Goal: Information Seeking & Learning: Learn about a topic

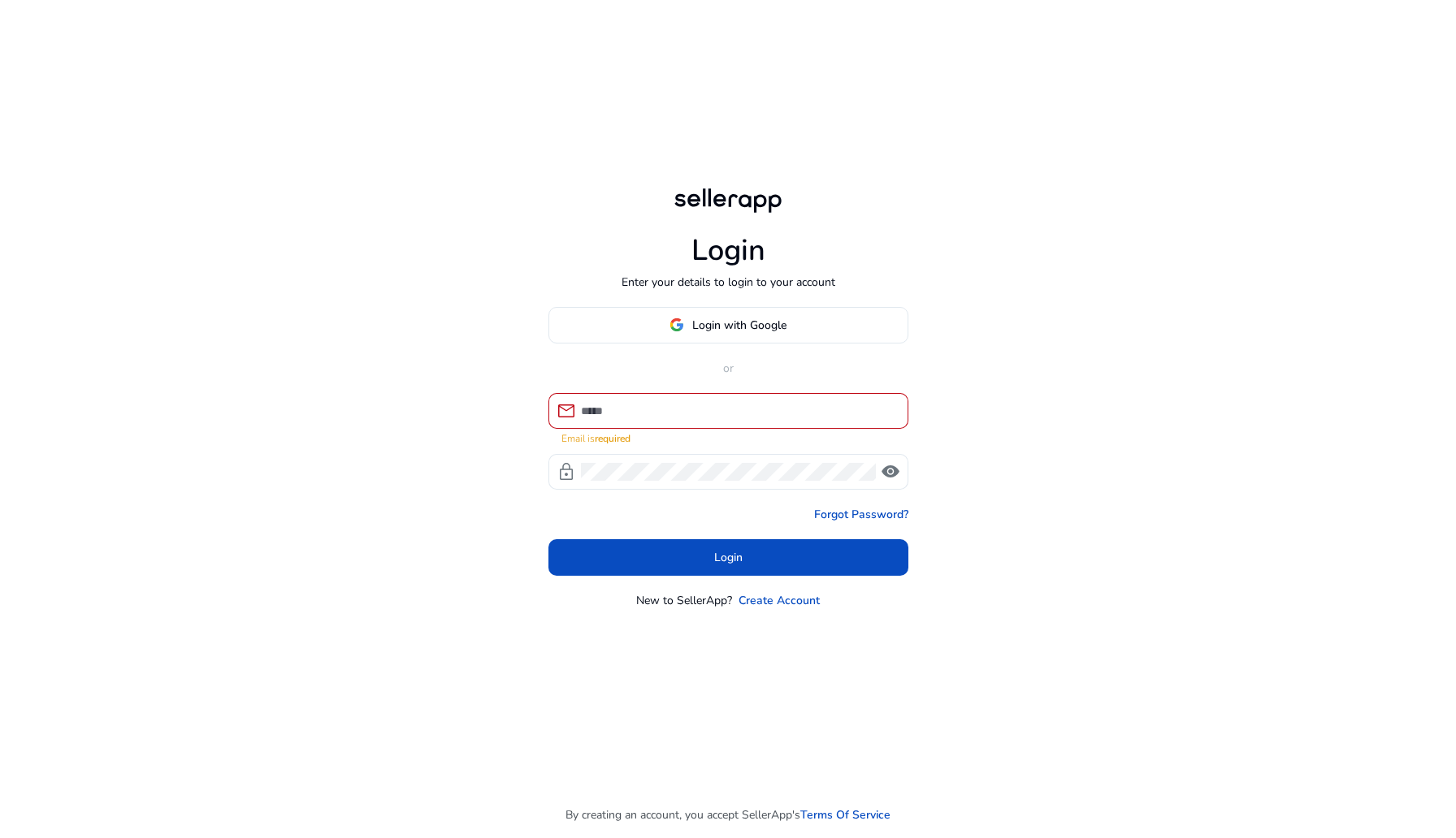
click at [706, 310] on body "Login Enter your details to login to your account Login with Google or mail Ema…" at bounding box center [728, 419] width 1456 height 838
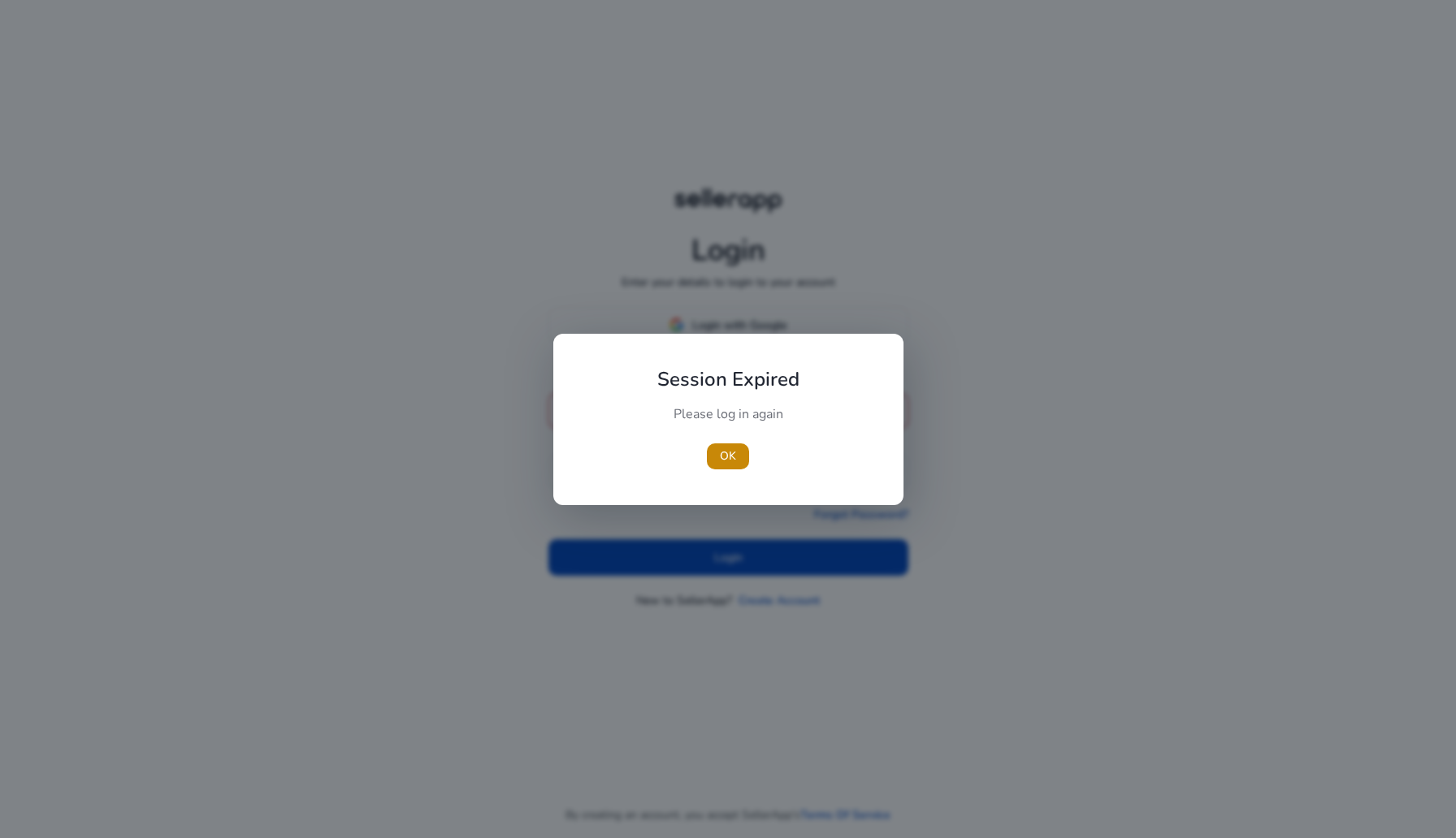
click at [706, 323] on div at bounding box center [728, 419] width 1456 height 838
click at [732, 455] on span "OK" at bounding box center [728, 456] width 17 height 17
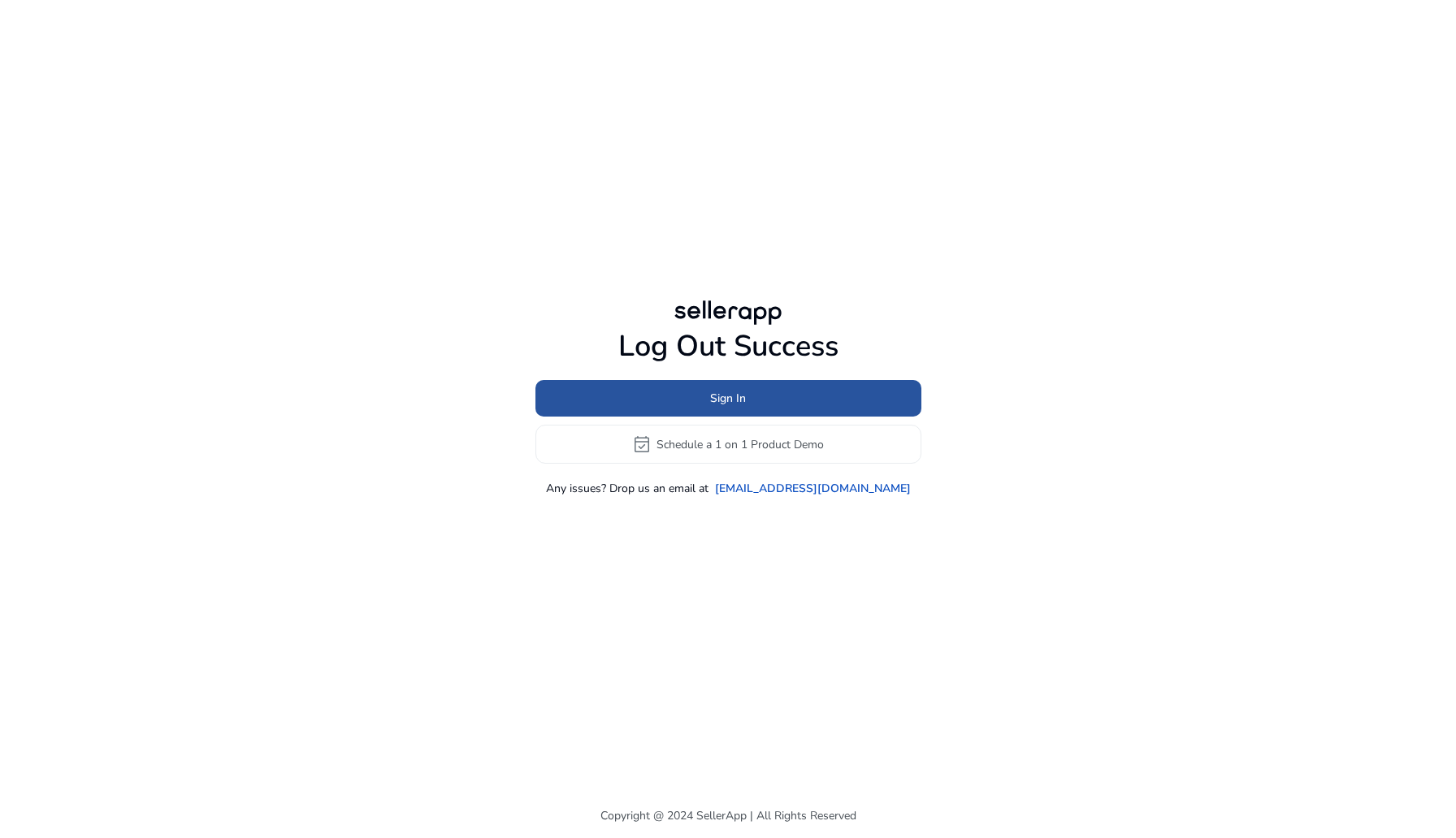
click at [710, 402] on span "Sign In" at bounding box center [728, 398] width 36 height 17
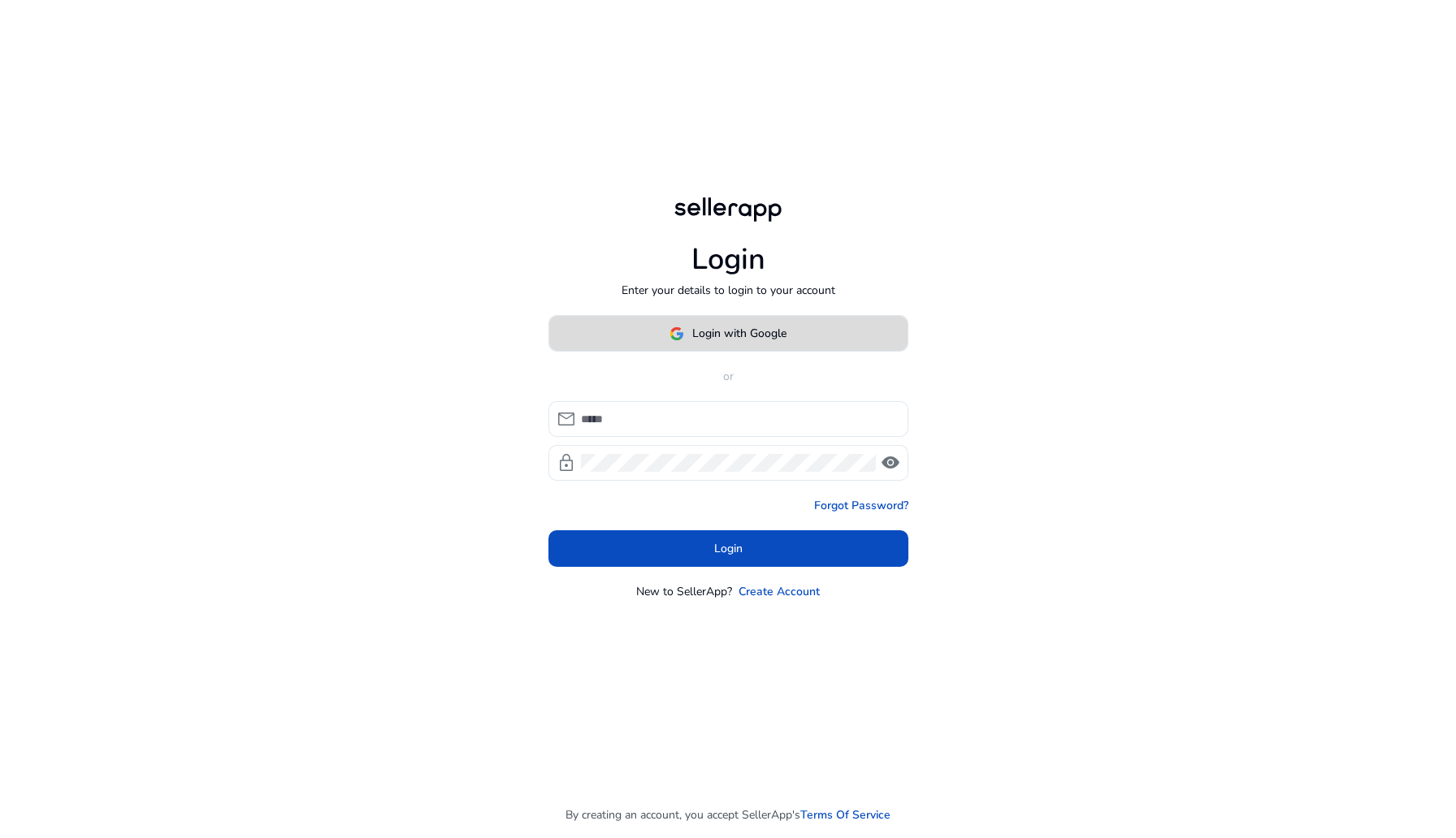
click at [694, 327] on span "Login with Google" at bounding box center [738, 333] width 94 height 17
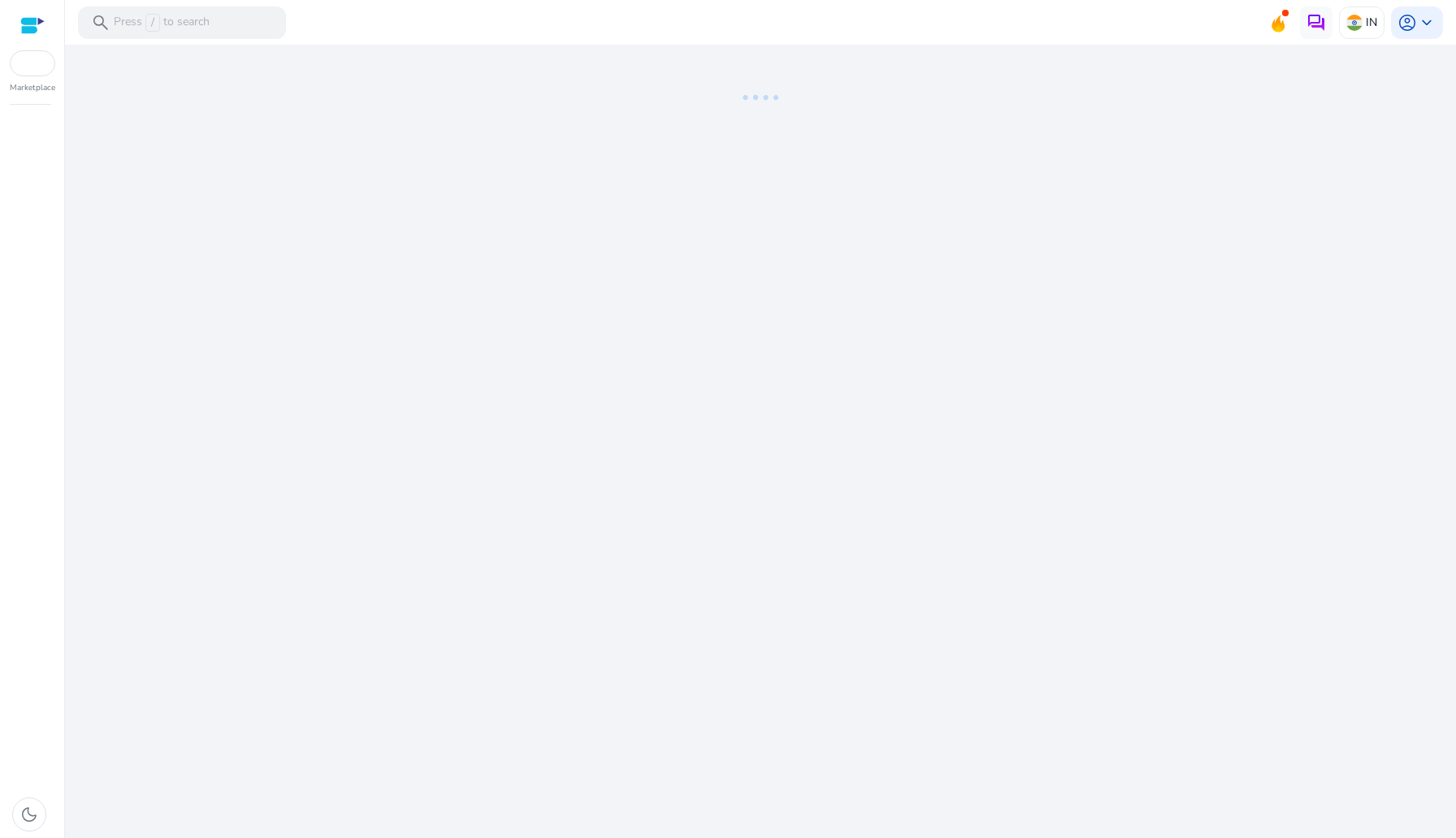
click at [39, 62] on div at bounding box center [32, 63] width 46 height 26
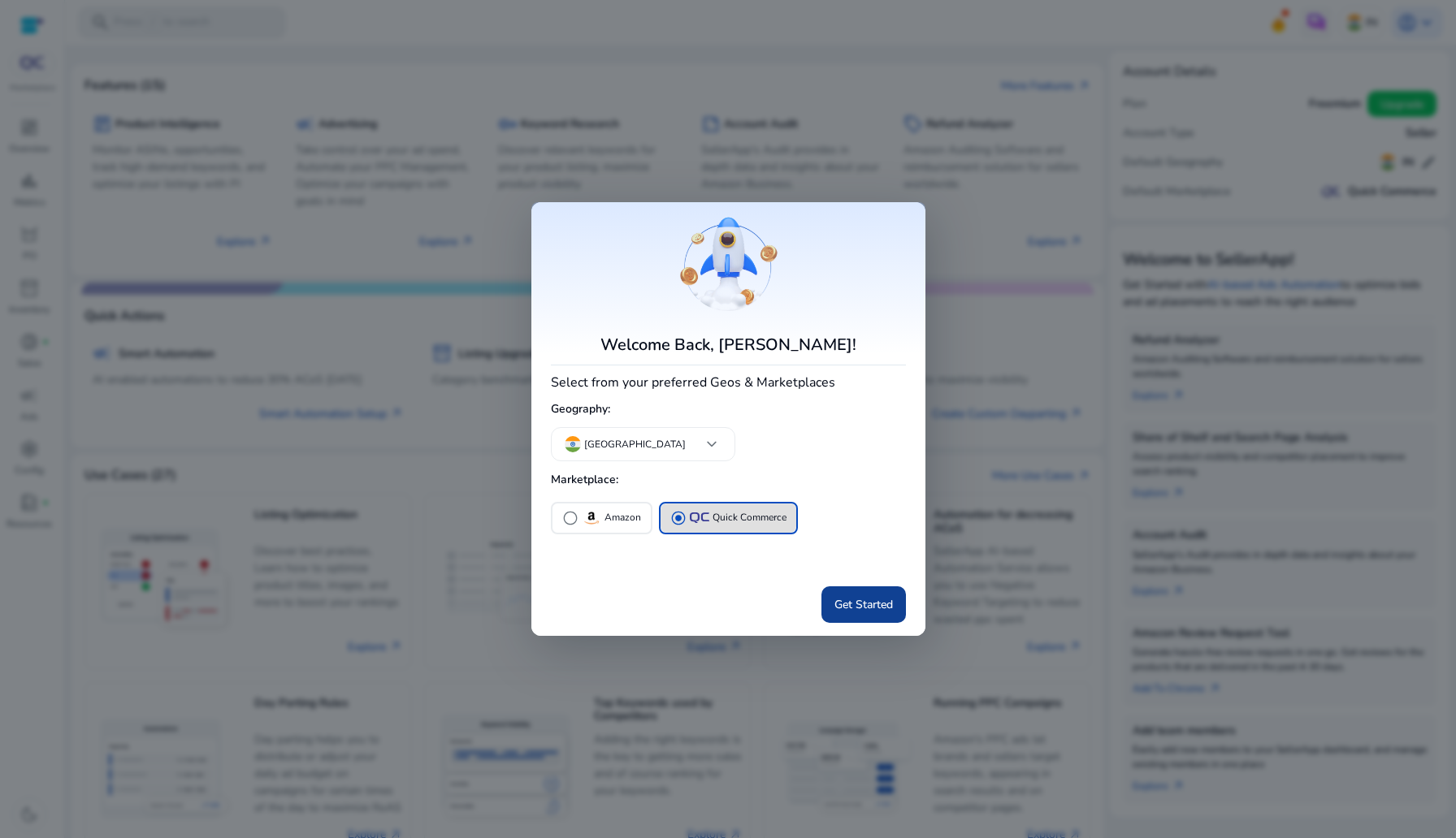
click at [866, 608] on span "Get Started" at bounding box center [863, 604] width 58 height 17
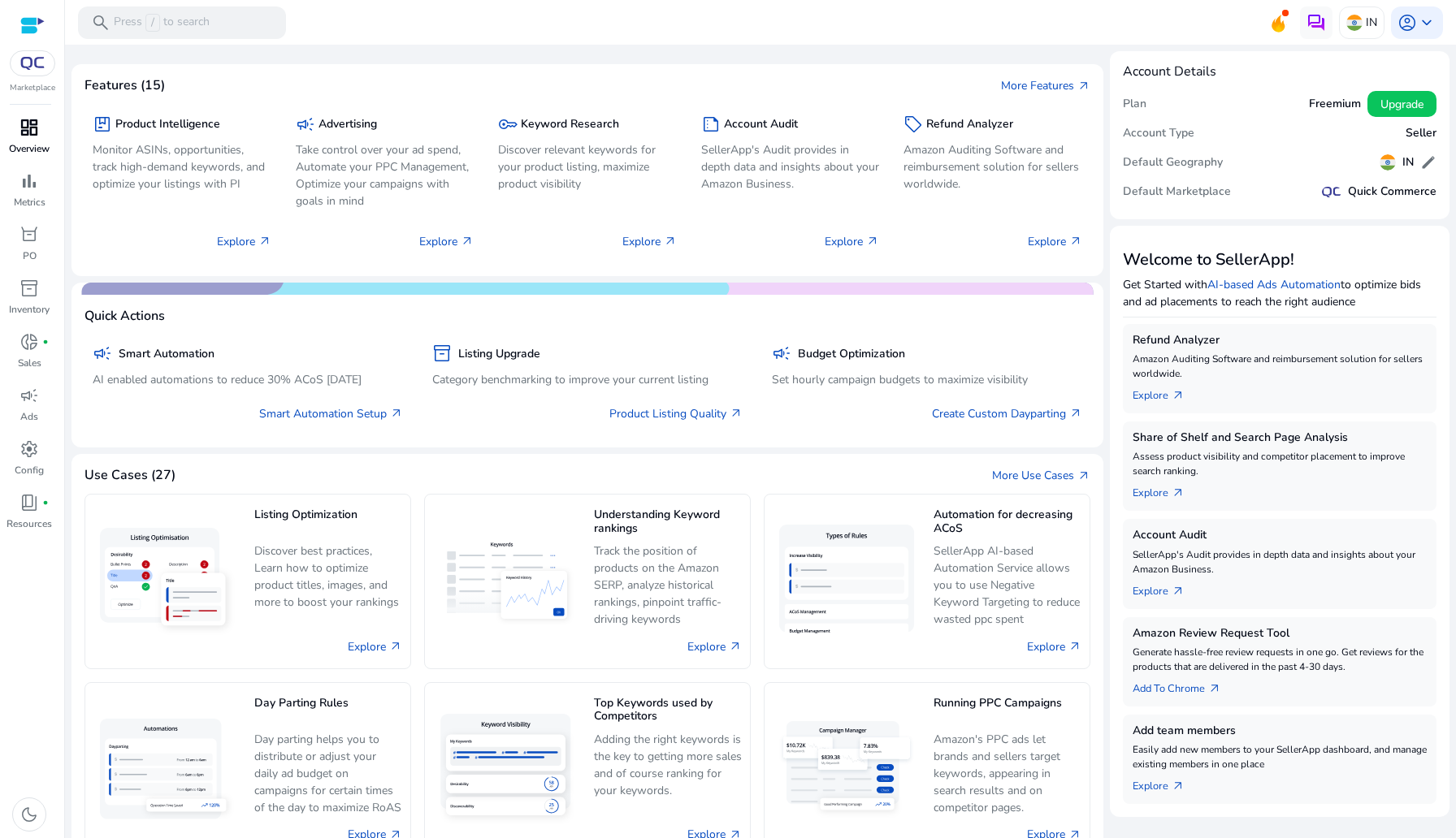
click at [30, 136] on span "dashboard" at bounding box center [28, 126] width 19 height 19
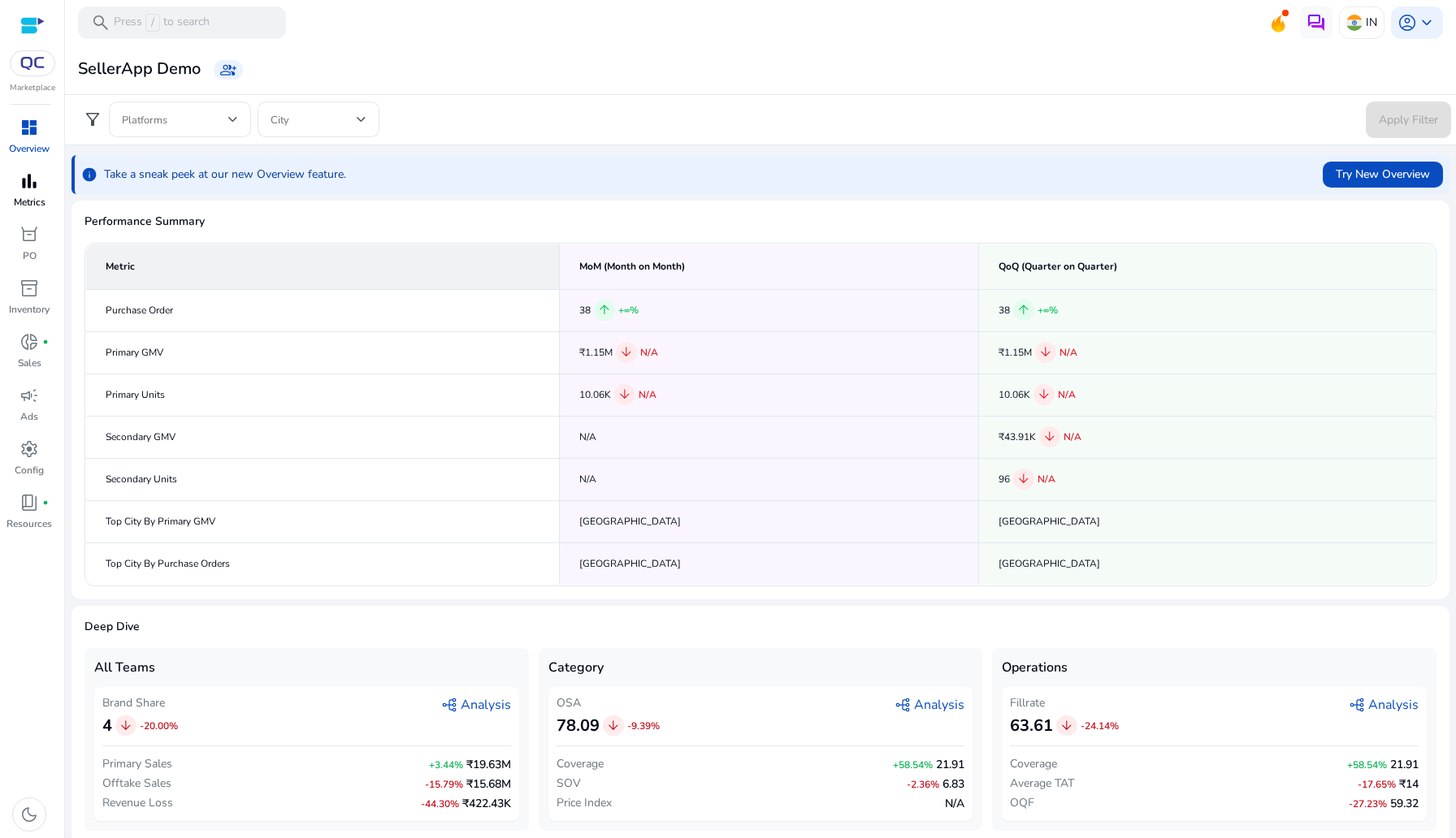
click at [22, 180] on span "bar_chart" at bounding box center [28, 181] width 19 height 19
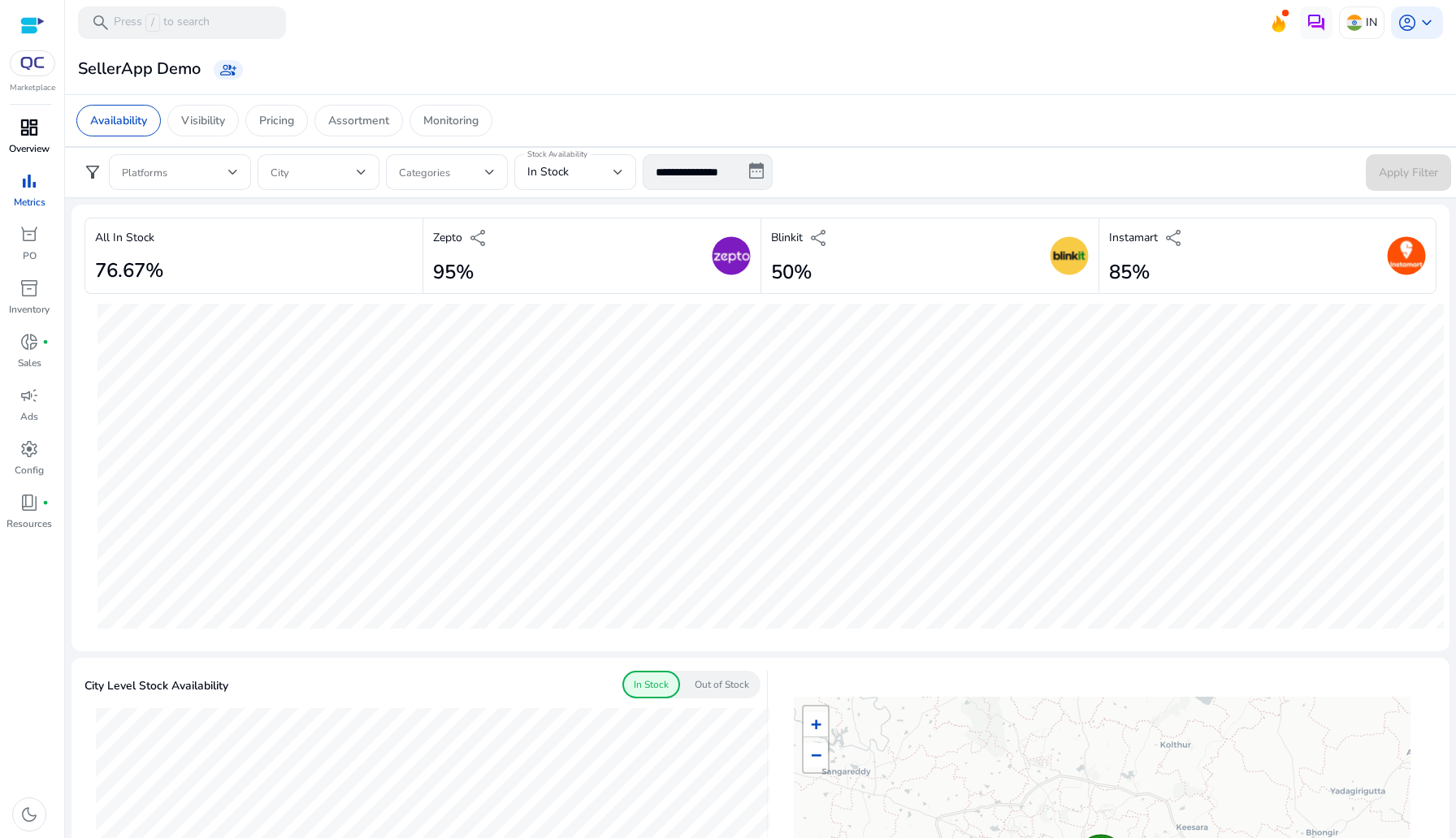
click at [17, 147] on p "Overview" at bounding box center [29, 149] width 41 height 15
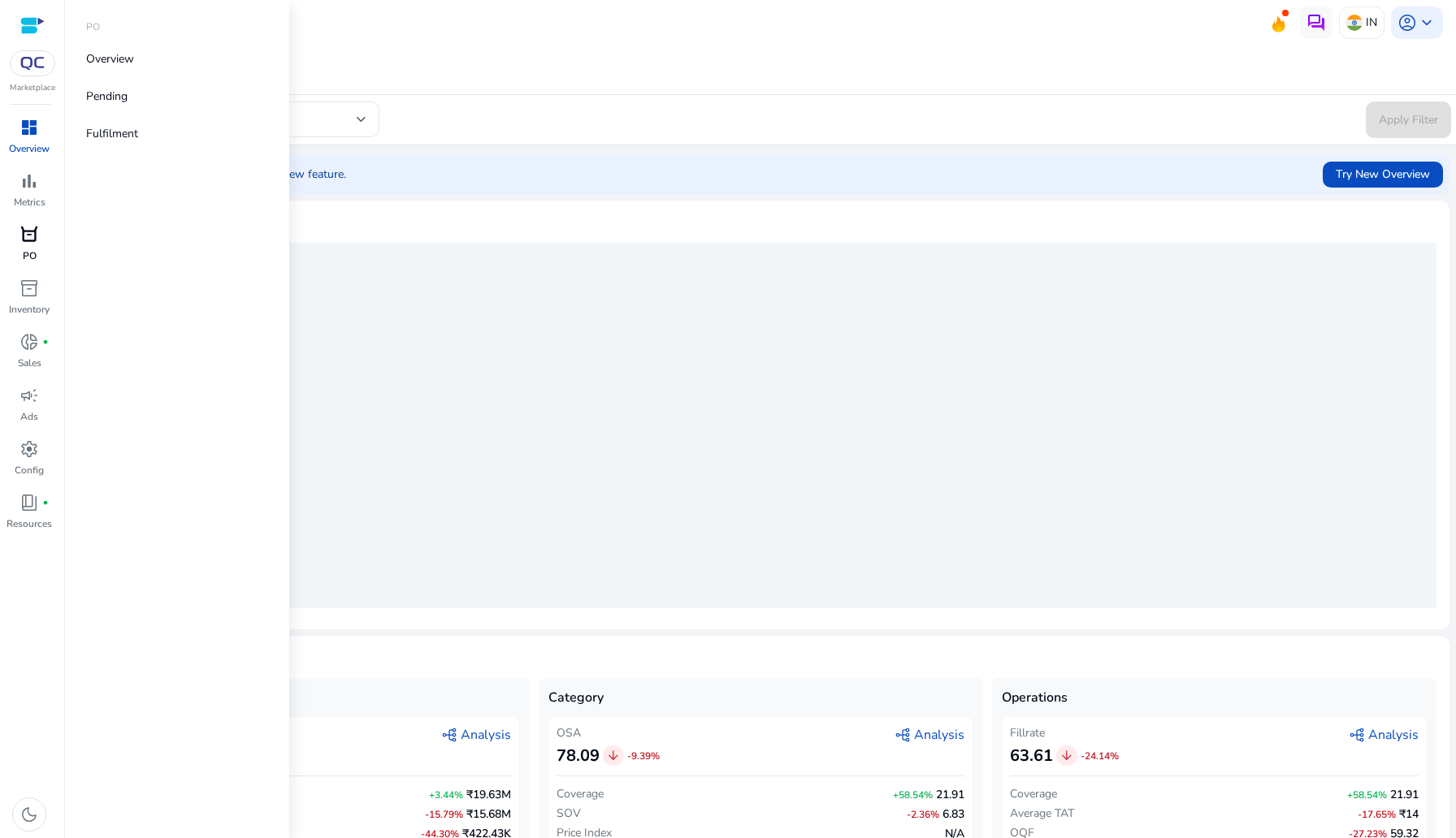
click at [39, 245] on div "orders" at bounding box center [29, 234] width 46 height 26
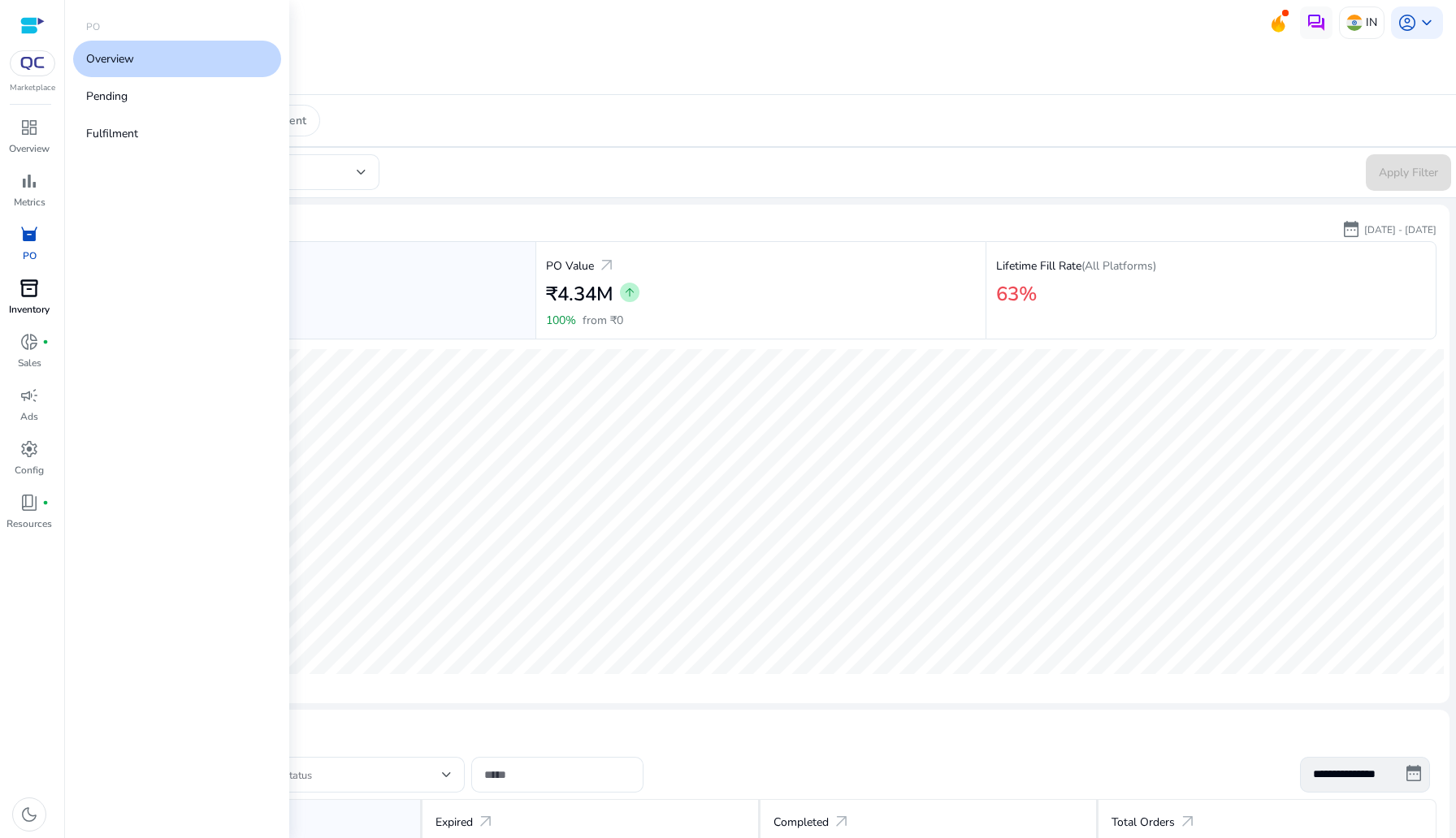
click at [30, 292] on span "inventory_2" at bounding box center [28, 288] width 19 height 19
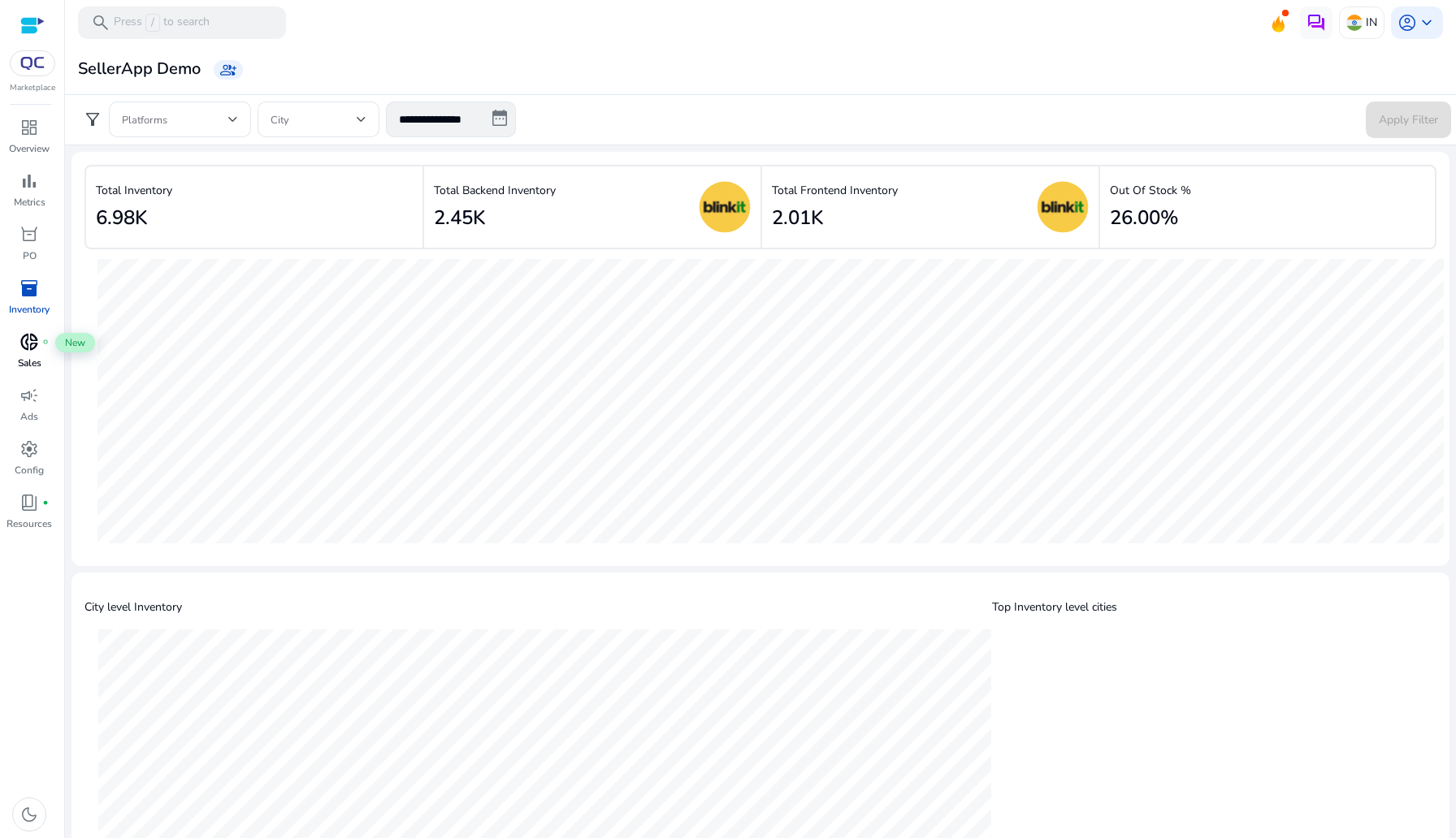
click at [32, 347] on span "donut_small" at bounding box center [28, 341] width 19 height 19
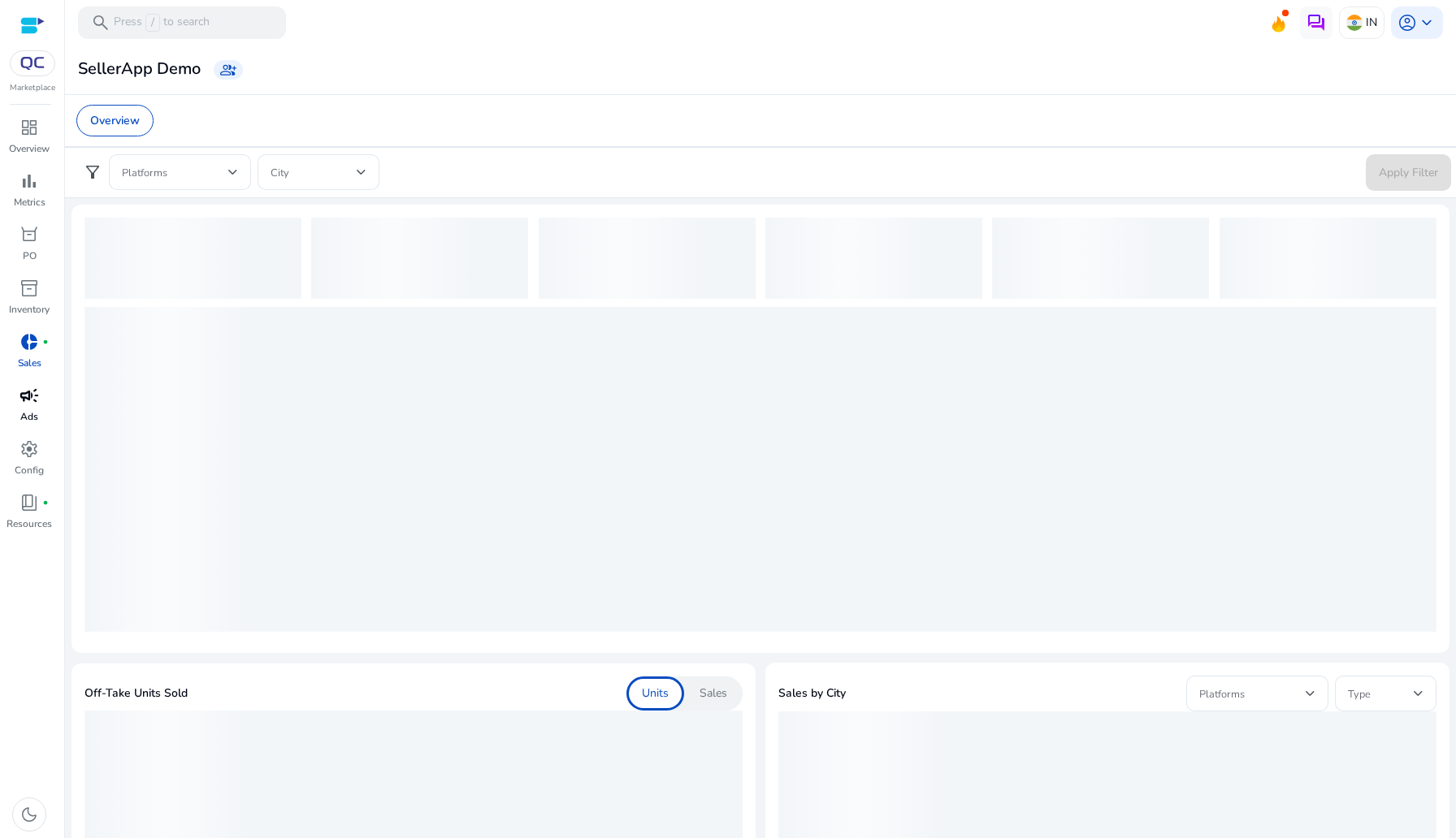
click at [37, 399] on span "campaign" at bounding box center [28, 395] width 19 height 19
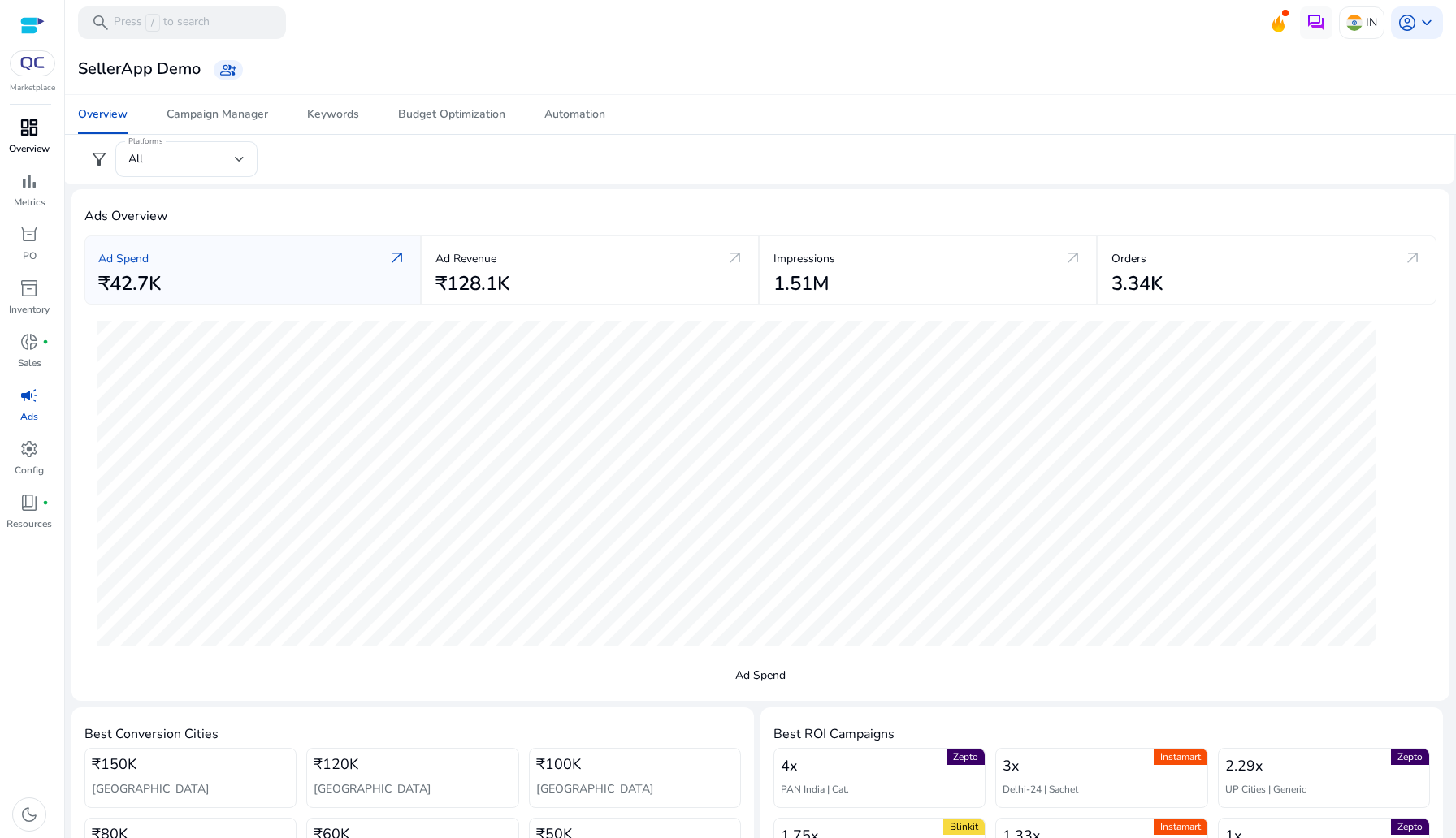
click at [26, 137] on span "dashboard" at bounding box center [28, 126] width 19 height 19
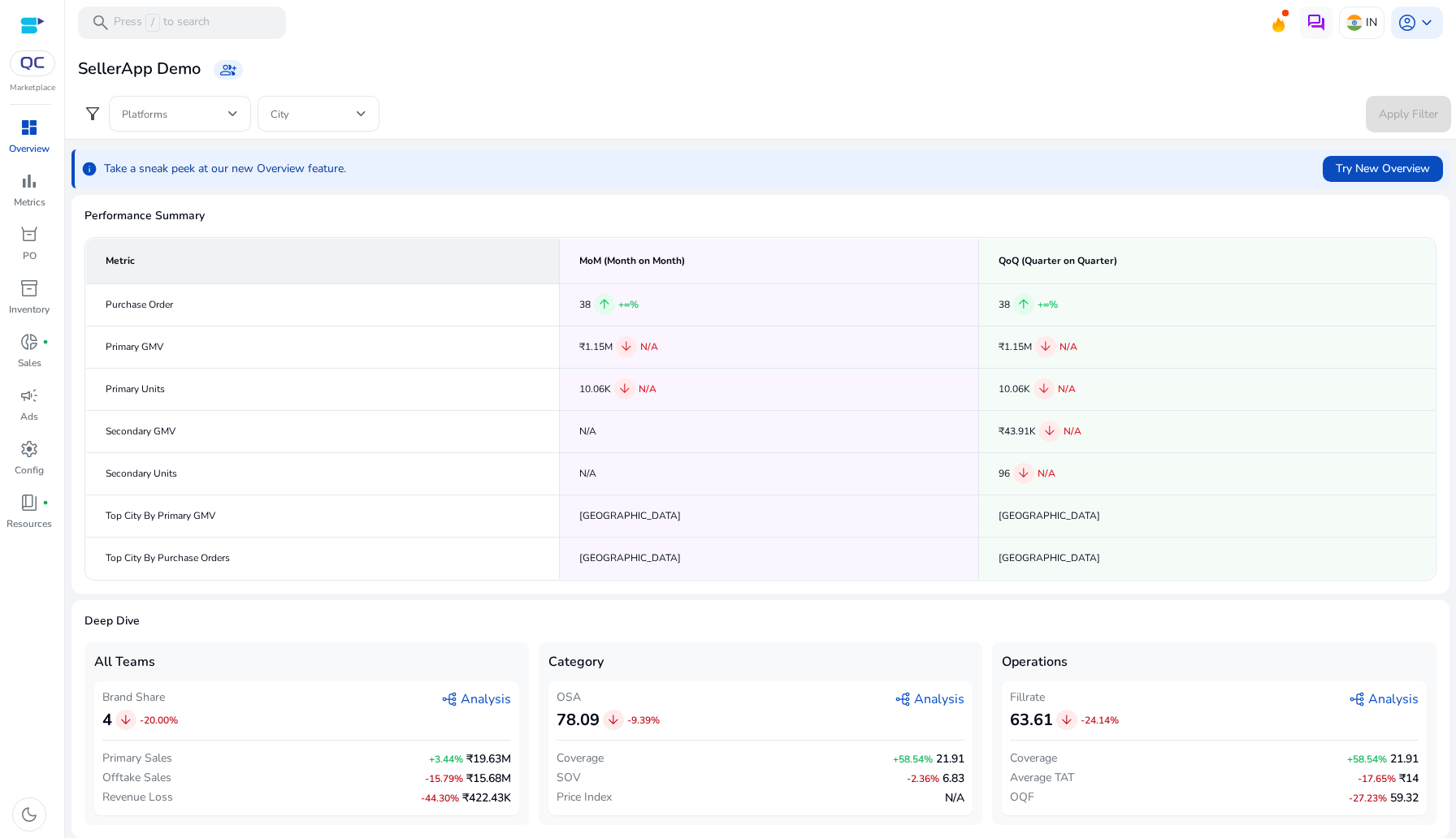
scroll to position [4, 0]
click at [1374, 178] on span at bounding box center [1383, 171] width 120 height 39
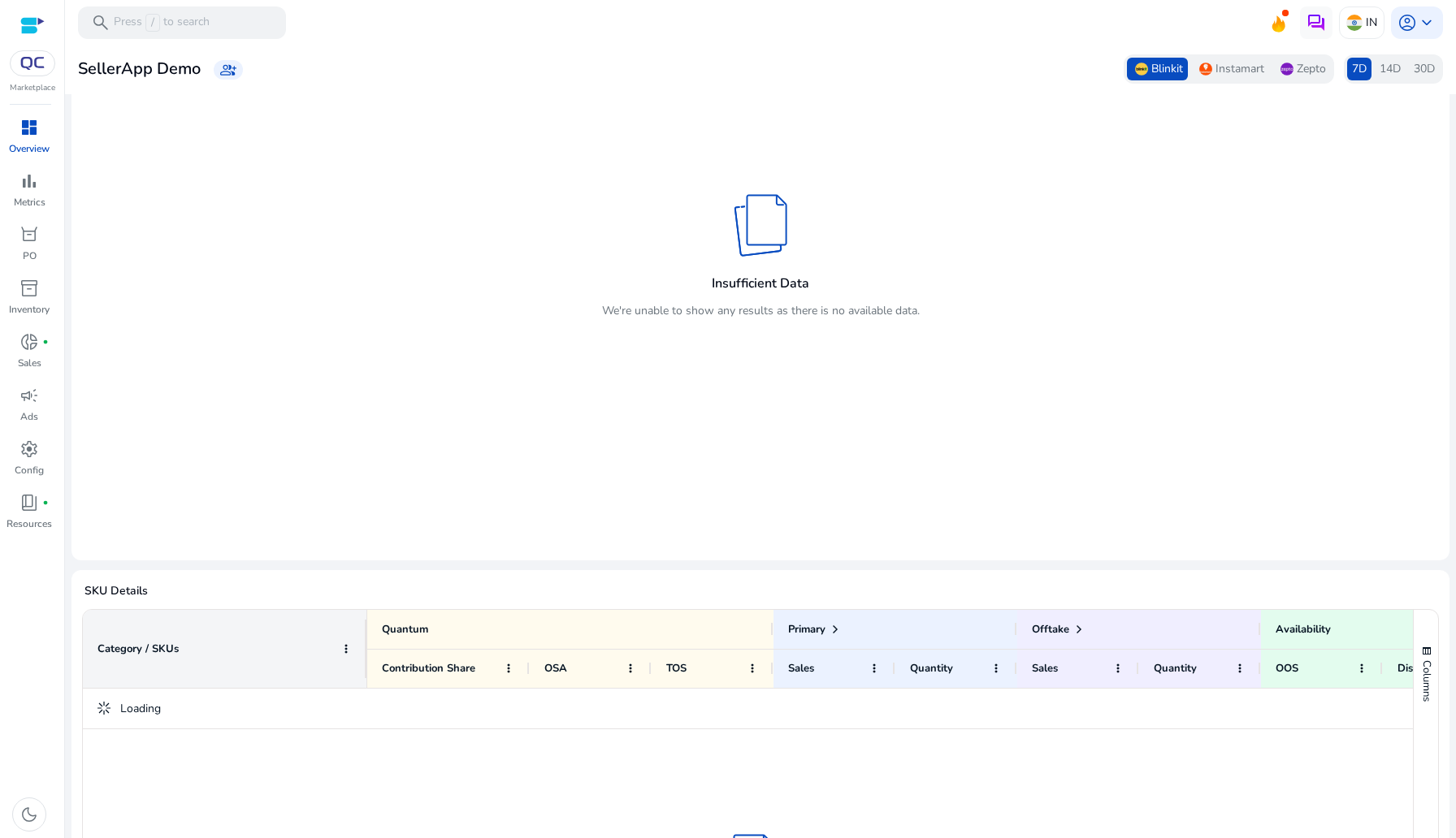
scroll to position [136, 0]
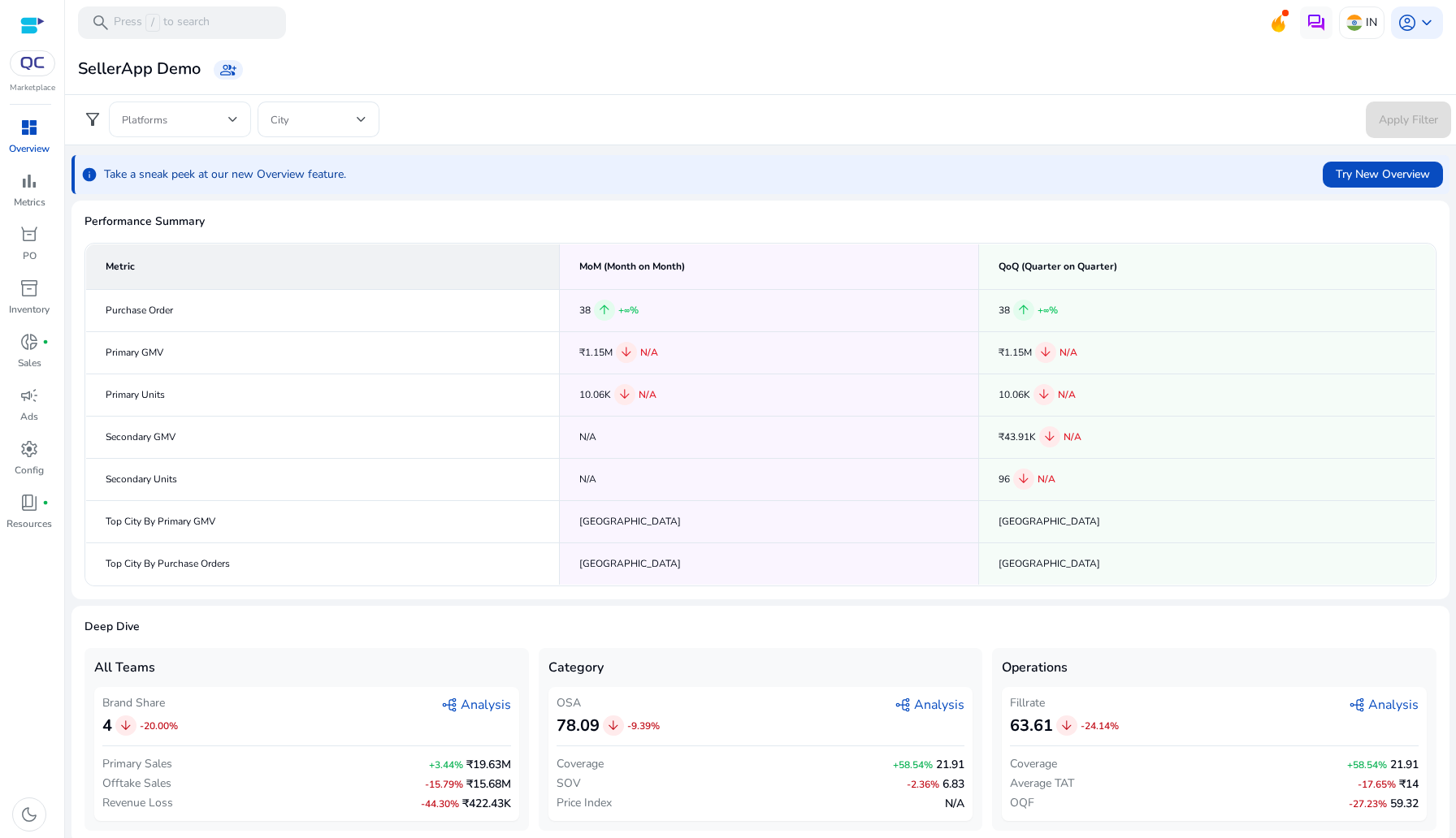
click at [147, 117] on span at bounding box center [175, 119] width 107 height 17
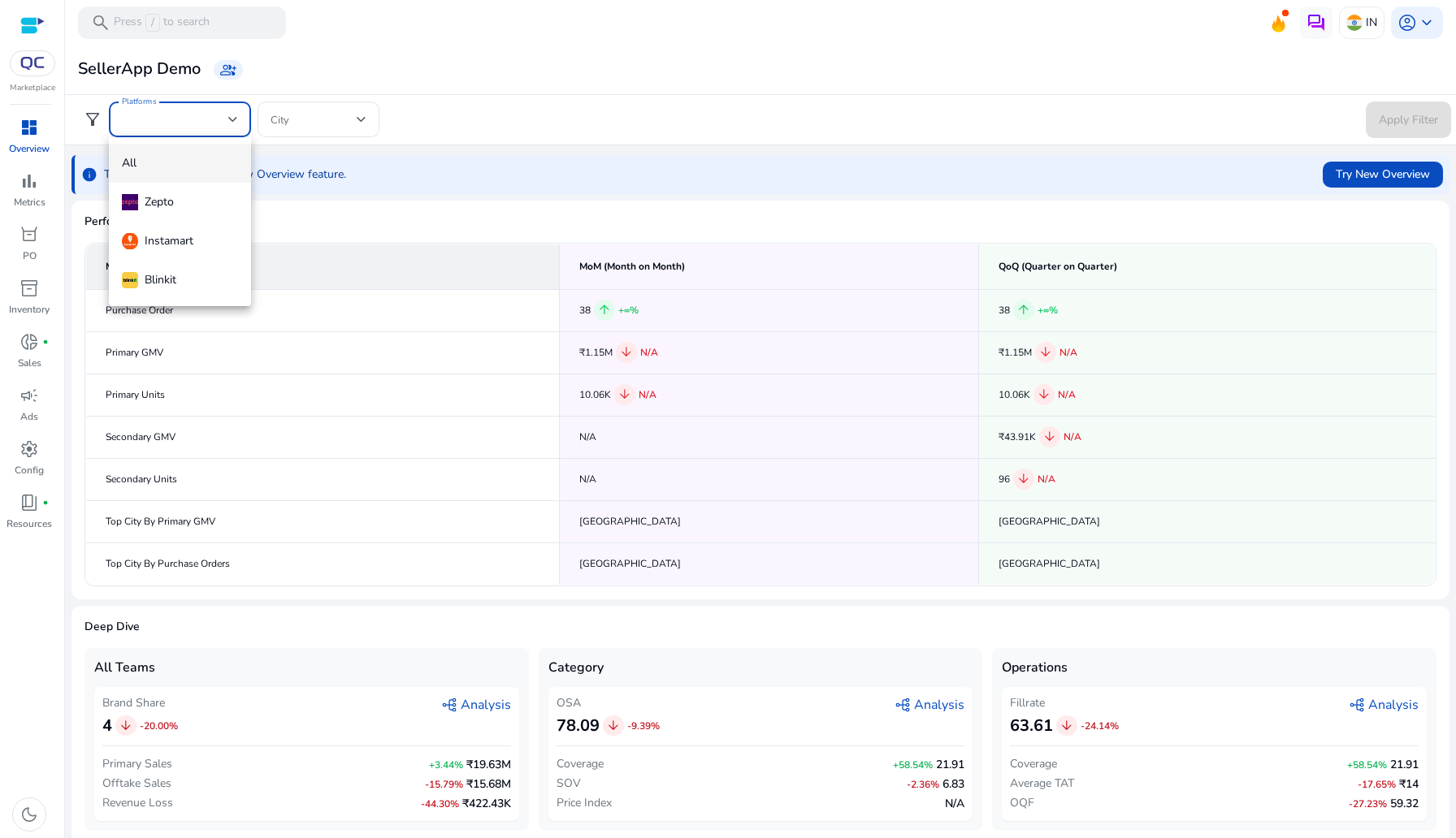
click at [147, 117] on div at bounding box center [728, 419] width 1456 height 838
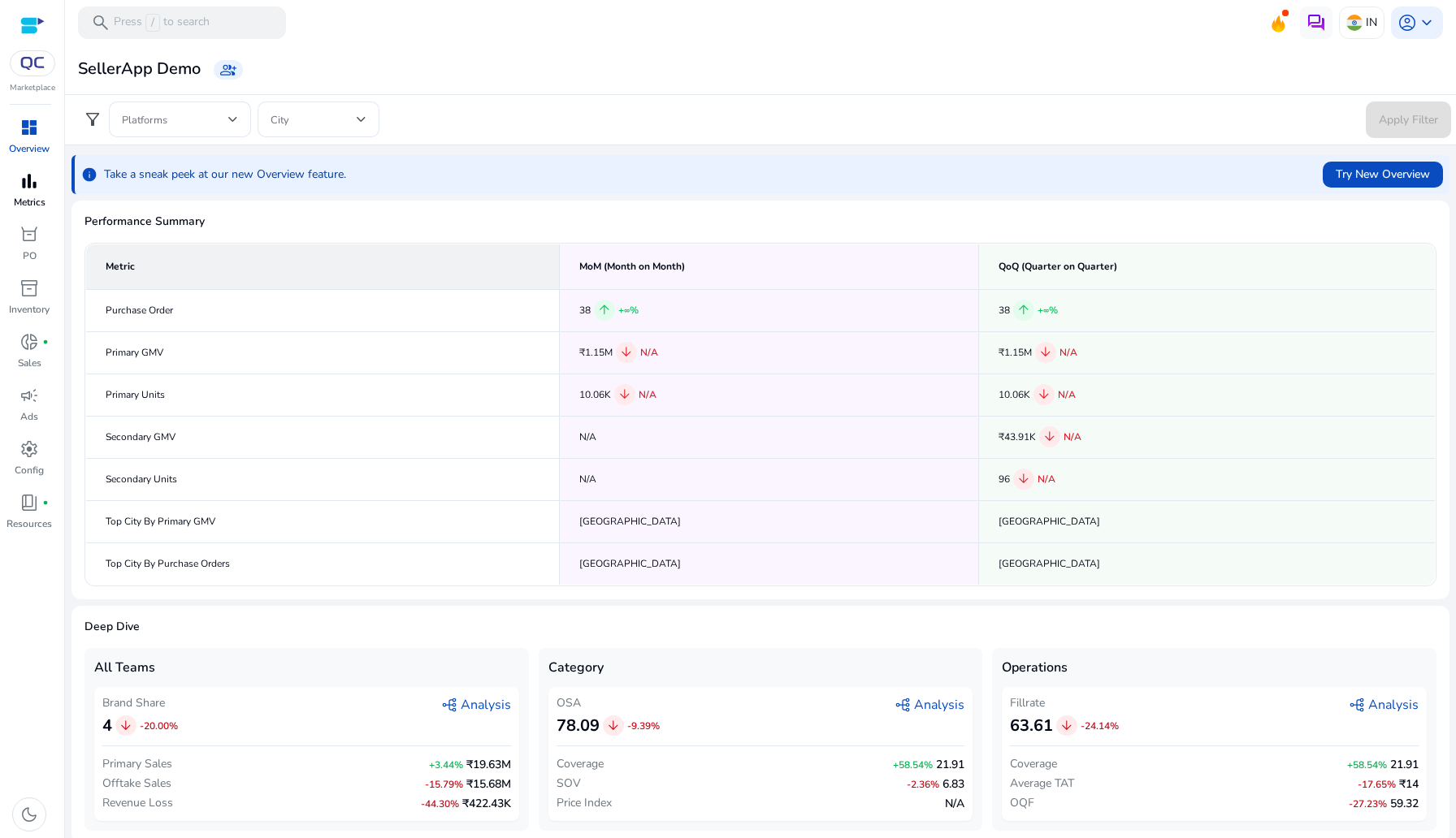
click at [27, 191] on span "bar_chart" at bounding box center [28, 181] width 19 height 19
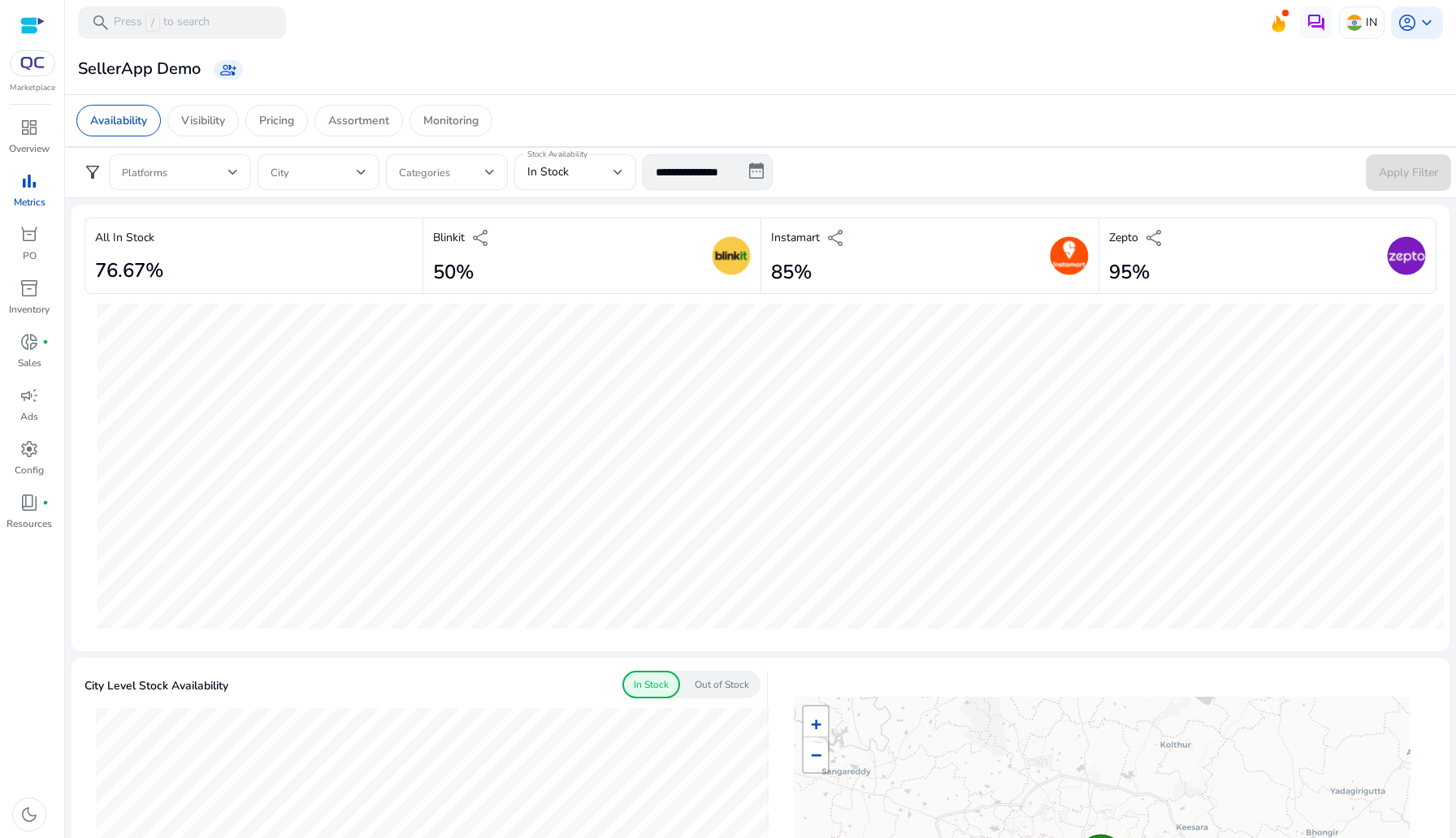
click at [170, 128] on div "Availability Visibility Pricing Assortment Monitoring" at bounding box center [285, 121] width 416 height 32
click at [201, 128] on p "Visibility" at bounding box center [203, 121] width 44 height 17
